Goal: Information Seeking & Learning: Find contact information

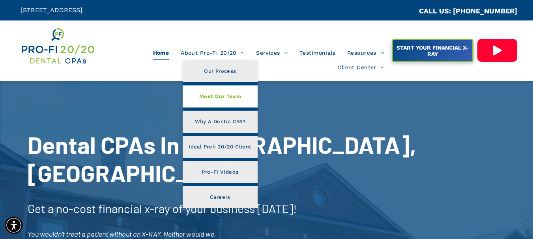
click at [214, 96] on span "Meet Our Team" at bounding box center [220, 96] width 42 height 10
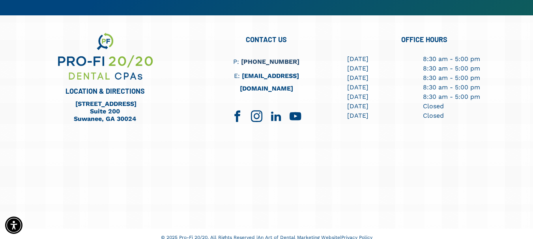
scroll to position [770, 0]
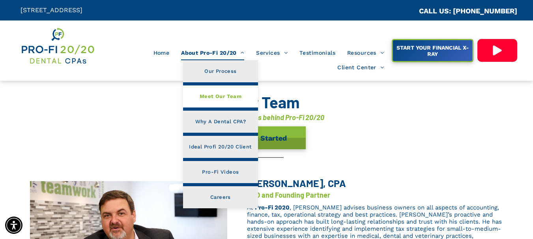
click at [217, 96] on span "Meet Our Team" at bounding box center [220, 96] width 42 height 10
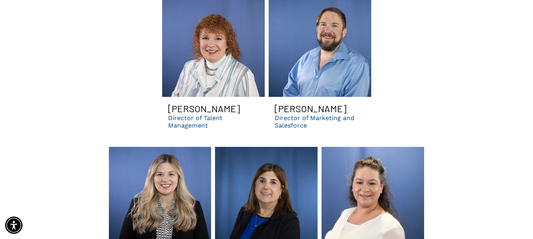
scroll to position [2168, 0]
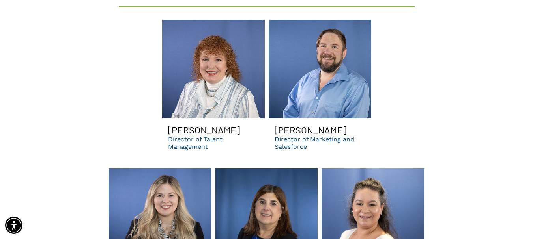
click at [194, 136] on p "Director of Talent Management" at bounding box center [213, 143] width 91 height 15
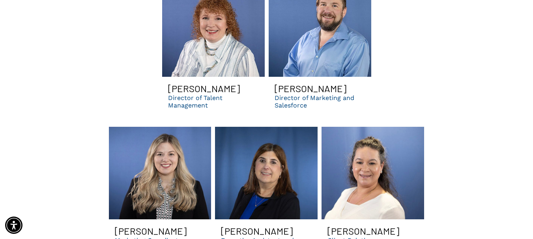
scroll to position [2208, 0]
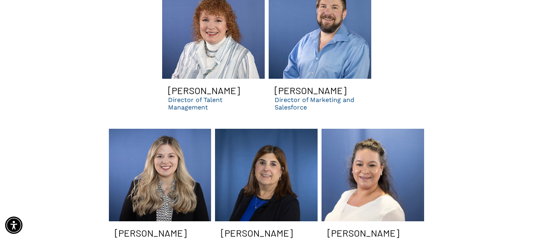
click at [190, 96] on p "Director of Talent Management" at bounding box center [213, 103] width 91 height 15
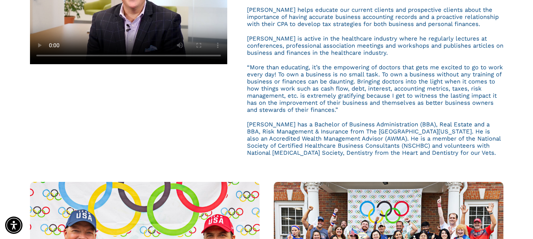
scroll to position [434, 0]
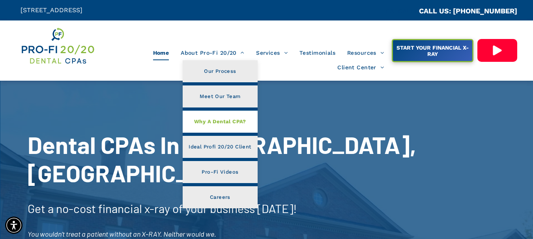
click at [225, 122] on span "Why A Dental CPA?" at bounding box center [220, 122] width 52 height 10
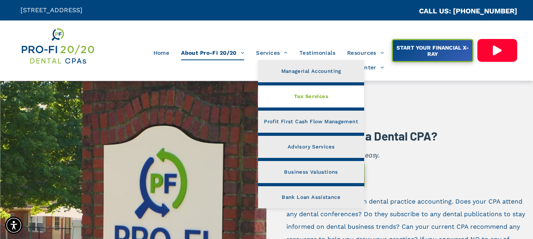
click at [308, 98] on span "Tax Services" at bounding box center [311, 96] width 34 height 10
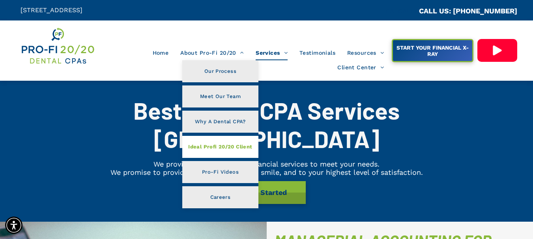
click at [224, 148] on span "Ideal Profi 20/20 Client" at bounding box center [220, 147] width 64 height 10
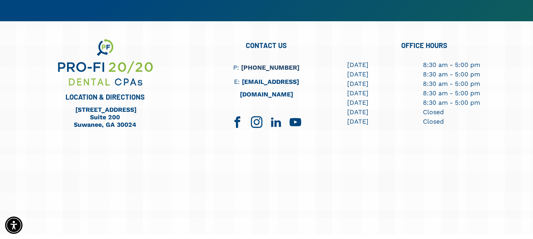
scroll to position [1245, 0]
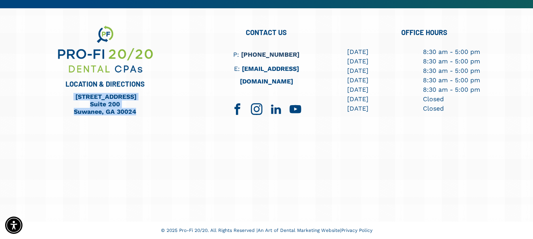
drag, startPoint x: 134, startPoint y: 112, endPoint x: 71, endPoint y: 99, distance: 64.0
click at [55, 97] on div "[STREET_ADDRESS] [STREET_ADDRESS]" at bounding box center [105, 104] width 102 height 24
copy div "790 Peachtree Industrial Blvd. Suite 200 Suwanee, GA 30024"
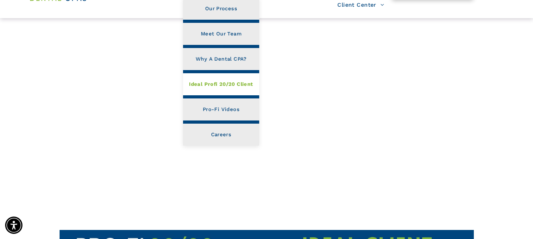
scroll to position [0, 0]
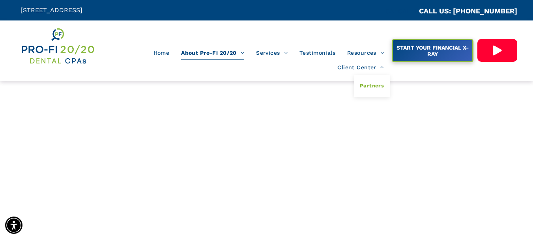
click at [373, 85] on span "Partners" at bounding box center [372, 86] width 24 height 10
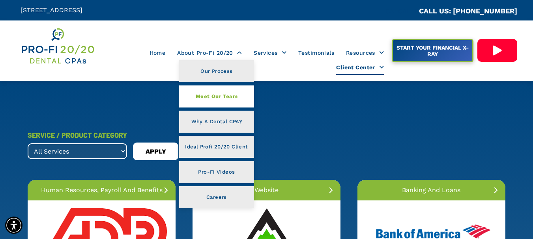
click at [218, 97] on span "Meet Our Team" at bounding box center [217, 96] width 42 height 10
click at [216, 97] on span "Meet Our Team" at bounding box center [217, 96] width 42 height 10
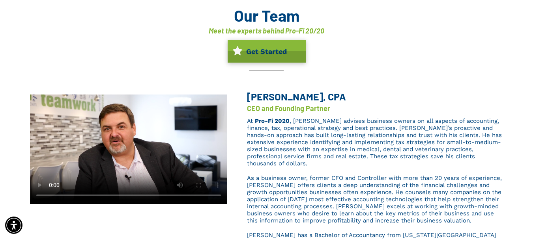
scroll to position [39, 0]
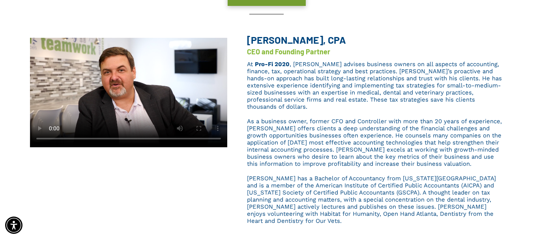
scroll to position [158, 0]
